Goal: Navigation & Orientation: Find specific page/section

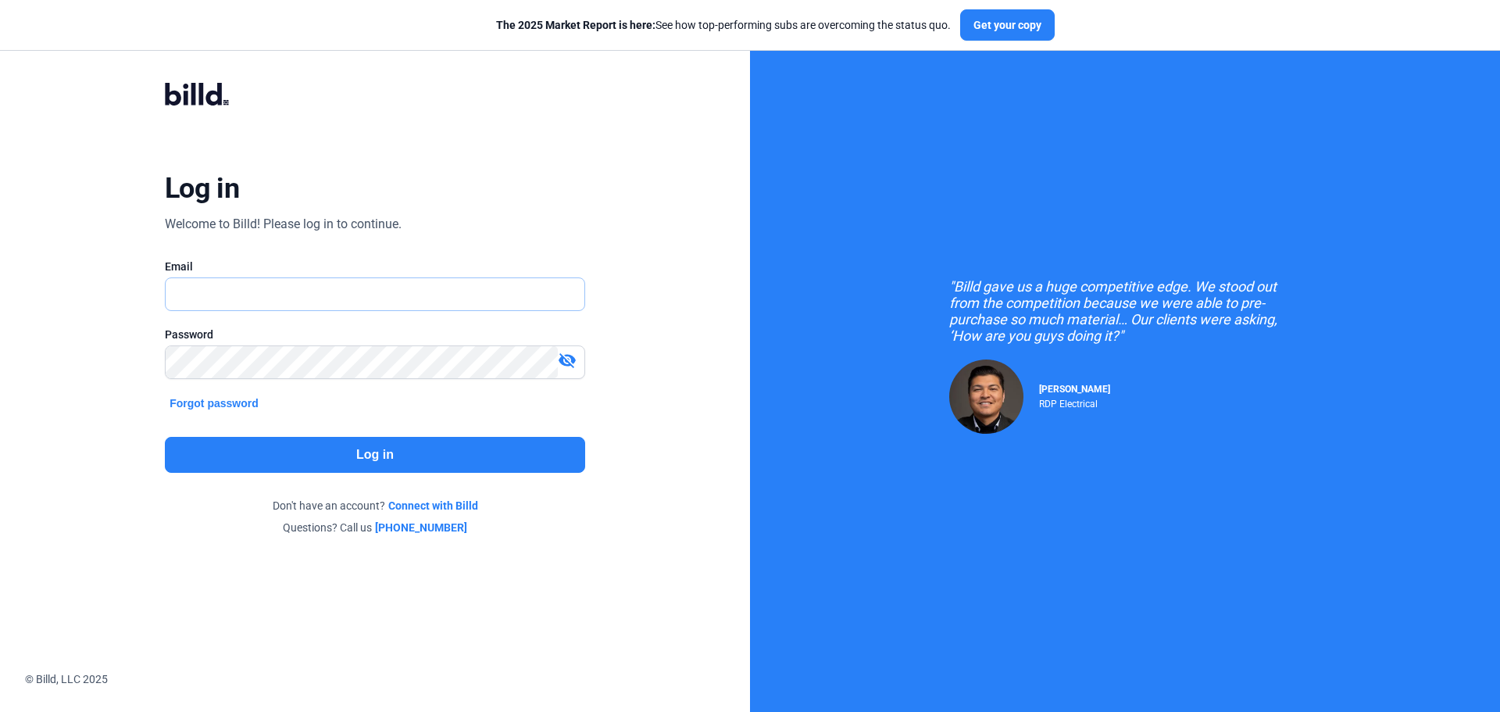
click at [314, 294] on input "text" at bounding box center [367, 294] width 402 height 32
type input "[EMAIL_ADDRESS][DOMAIN_NAME]"
click at [466, 455] on button "Log in" at bounding box center [375, 455] width 420 height 36
